Goal: Check status: Check status

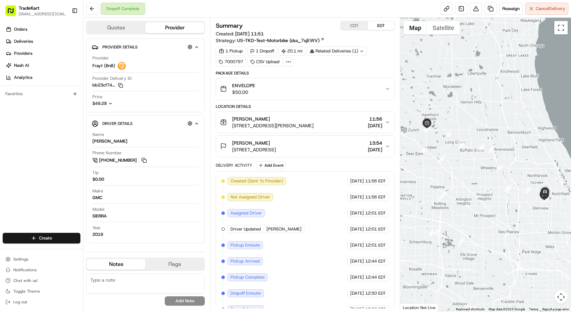
click at [332, 54] on div "Related Deliveries (1)" at bounding box center [337, 50] width 60 height 9
click at [287, 65] on div at bounding box center [288, 61] width 9 height 9
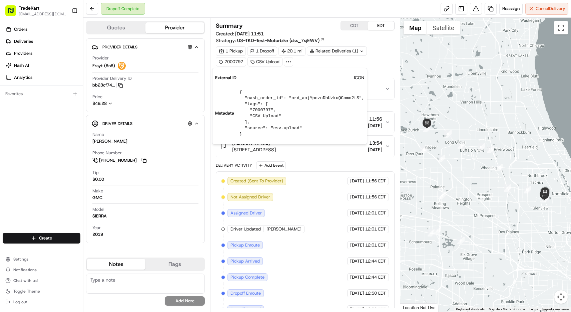
click at [288, 63] on icon at bounding box center [289, 62] width 6 height 6
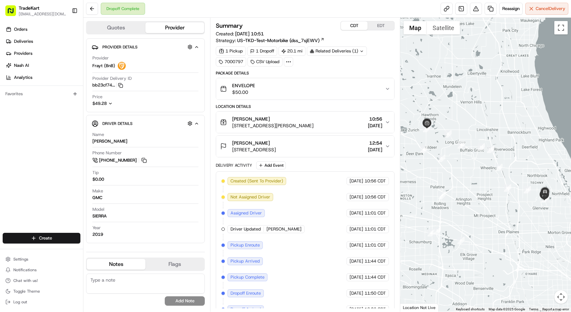
click at [356, 27] on button "CDT" at bounding box center [354, 25] width 27 height 9
click at [378, 25] on button "EDT" at bounding box center [381, 25] width 27 height 9
click at [350, 25] on button "CDT" at bounding box center [354, 25] width 27 height 9
click at [384, 24] on button "EDT" at bounding box center [381, 25] width 27 height 9
